Goal: Transaction & Acquisition: Purchase product/service

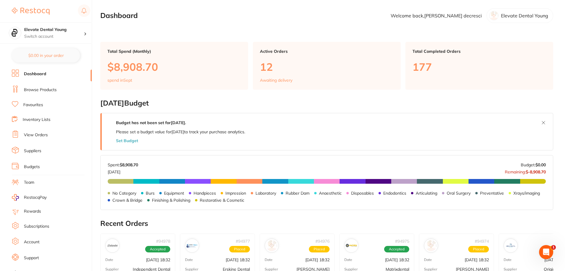
click at [43, 90] on link "Browse Products" at bounding box center [40, 90] width 33 height 6
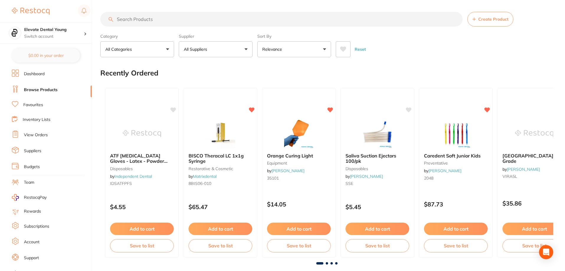
click at [136, 22] on input "search" at bounding box center [281, 19] width 362 height 15
type input "retraction cord"
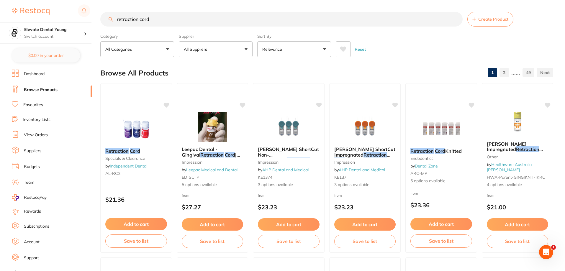
click at [210, 54] on button "All Suppliers" at bounding box center [216, 49] width 74 height 16
type input "[PERSON_NAME]"
click at [222, 102] on p "[PERSON_NAME]" at bounding box center [219, 100] width 38 height 5
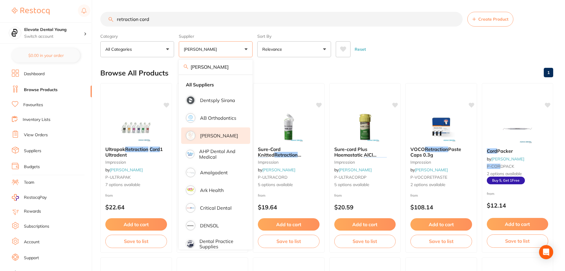
click at [392, 73] on div "Browse All Products 1" at bounding box center [326, 73] width 453 height 20
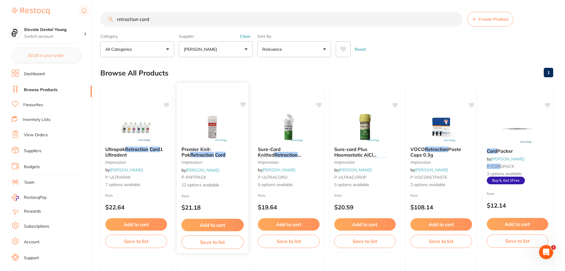
click at [213, 127] on img at bounding box center [212, 127] width 39 height 30
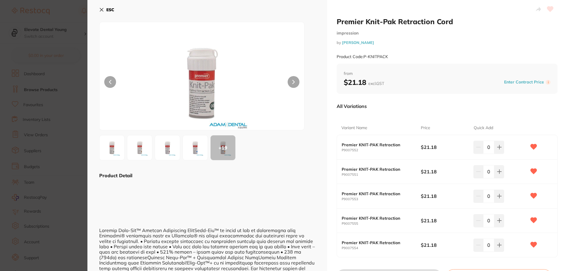
click at [103, 9] on icon at bounding box center [101, 9] width 5 height 5
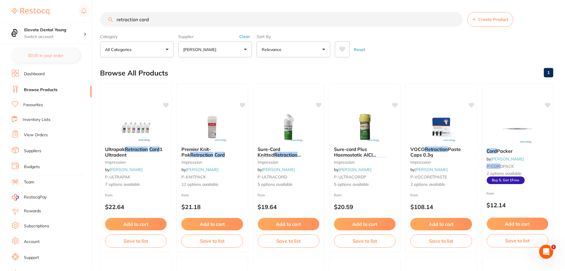
scroll to position [0, 0]
